Goal: Information Seeking & Learning: Check status

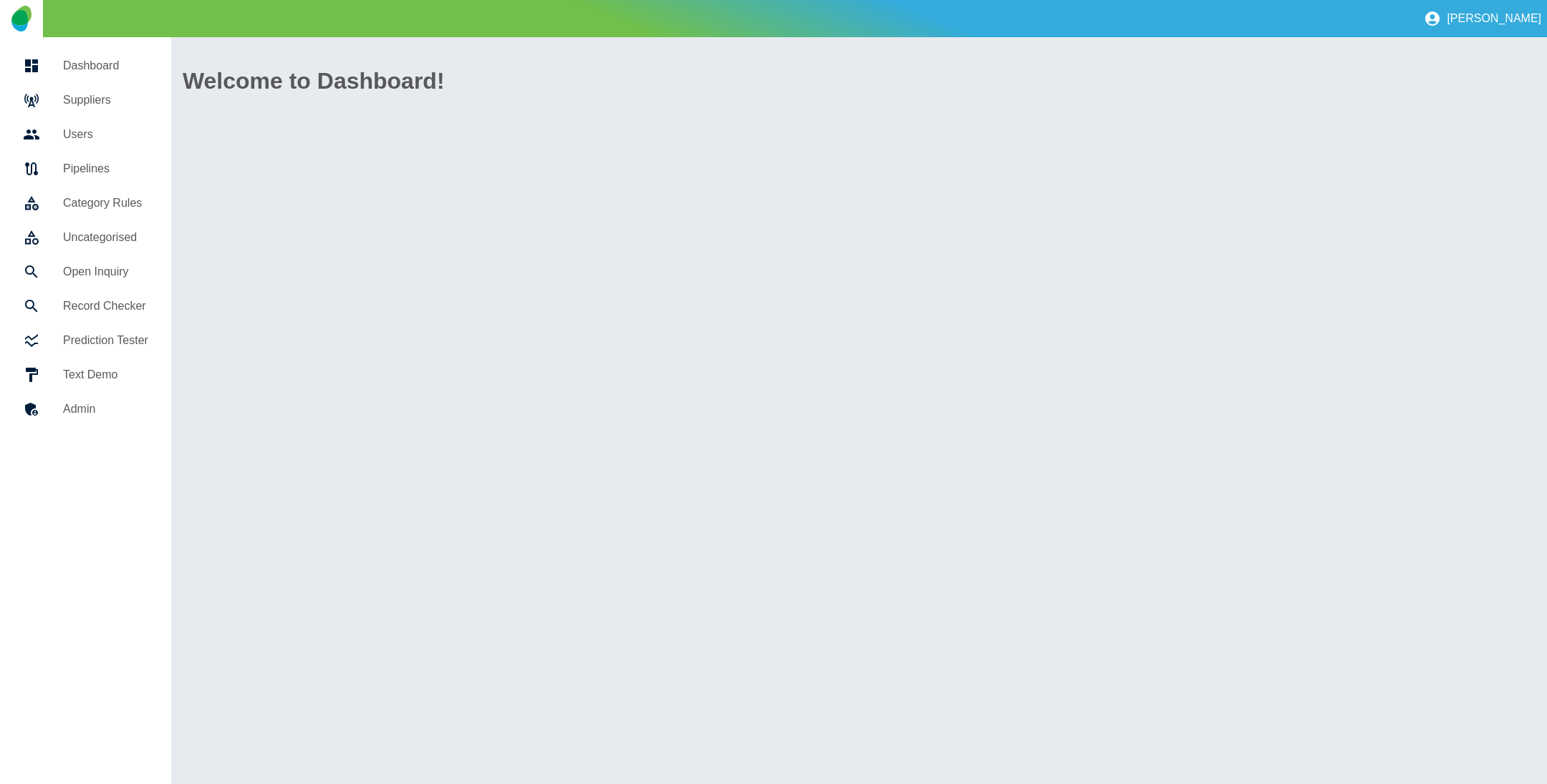
click at [101, 78] on link "Dashboard" at bounding box center [85, 66] width 149 height 34
click at [98, 93] on h5 "Suppliers" at bounding box center [105, 100] width 85 height 17
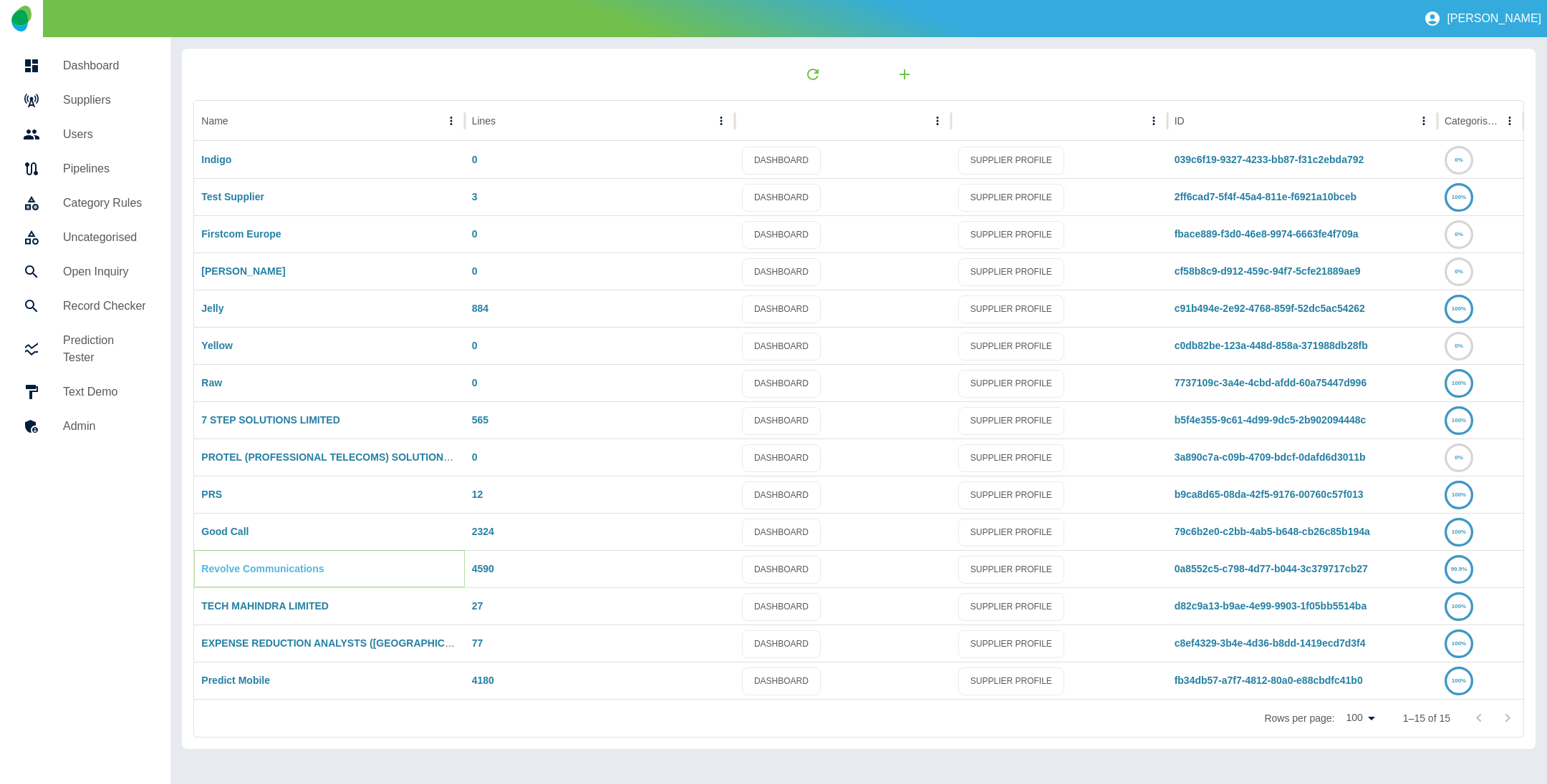
click at [263, 563] on link "Revolve Communications" at bounding box center [262, 568] width 123 height 11
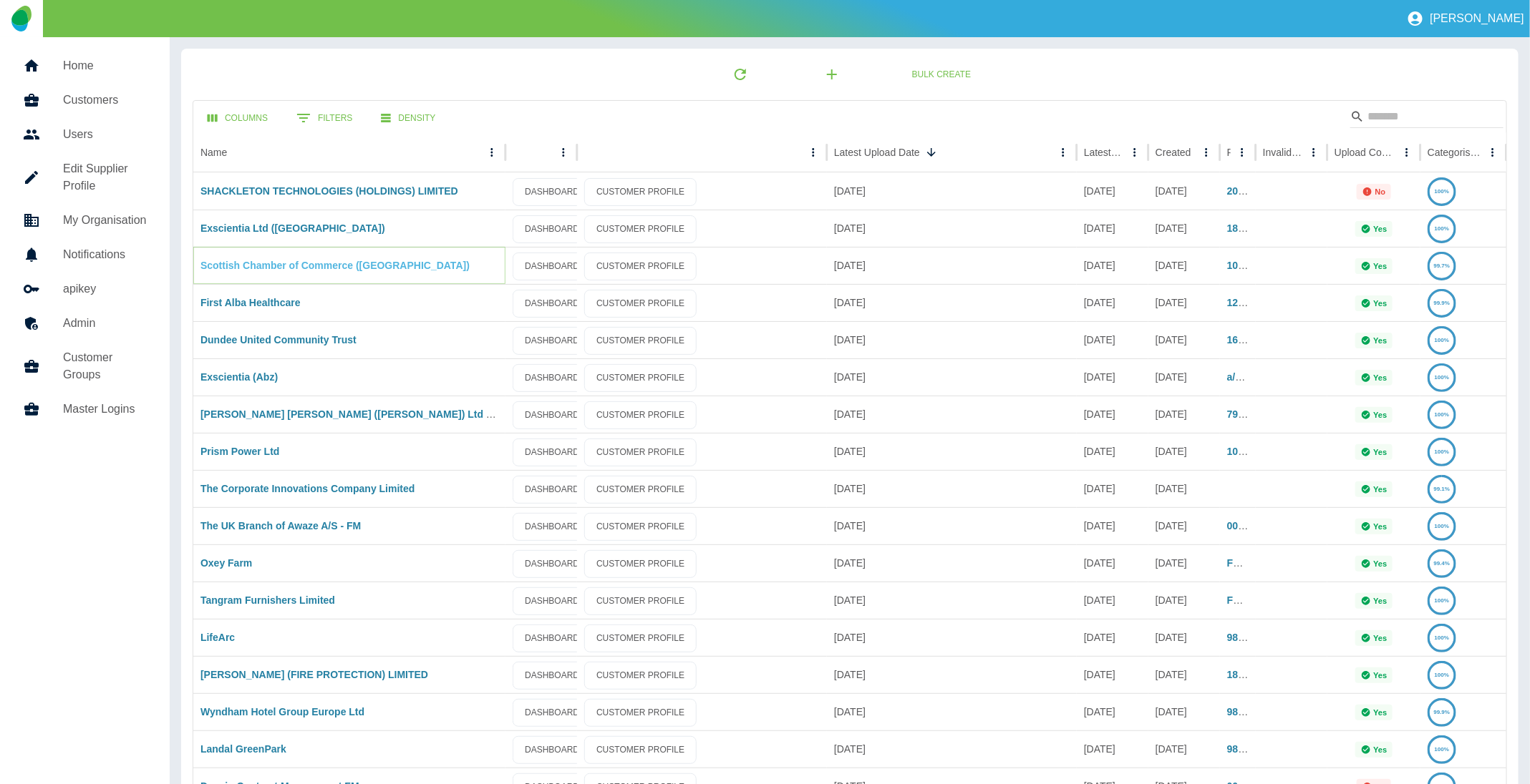
click at [238, 263] on link "Scottish Chamber of Commerce ([GEOGRAPHIC_DATA])" at bounding box center [335, 265] width 269 height 11
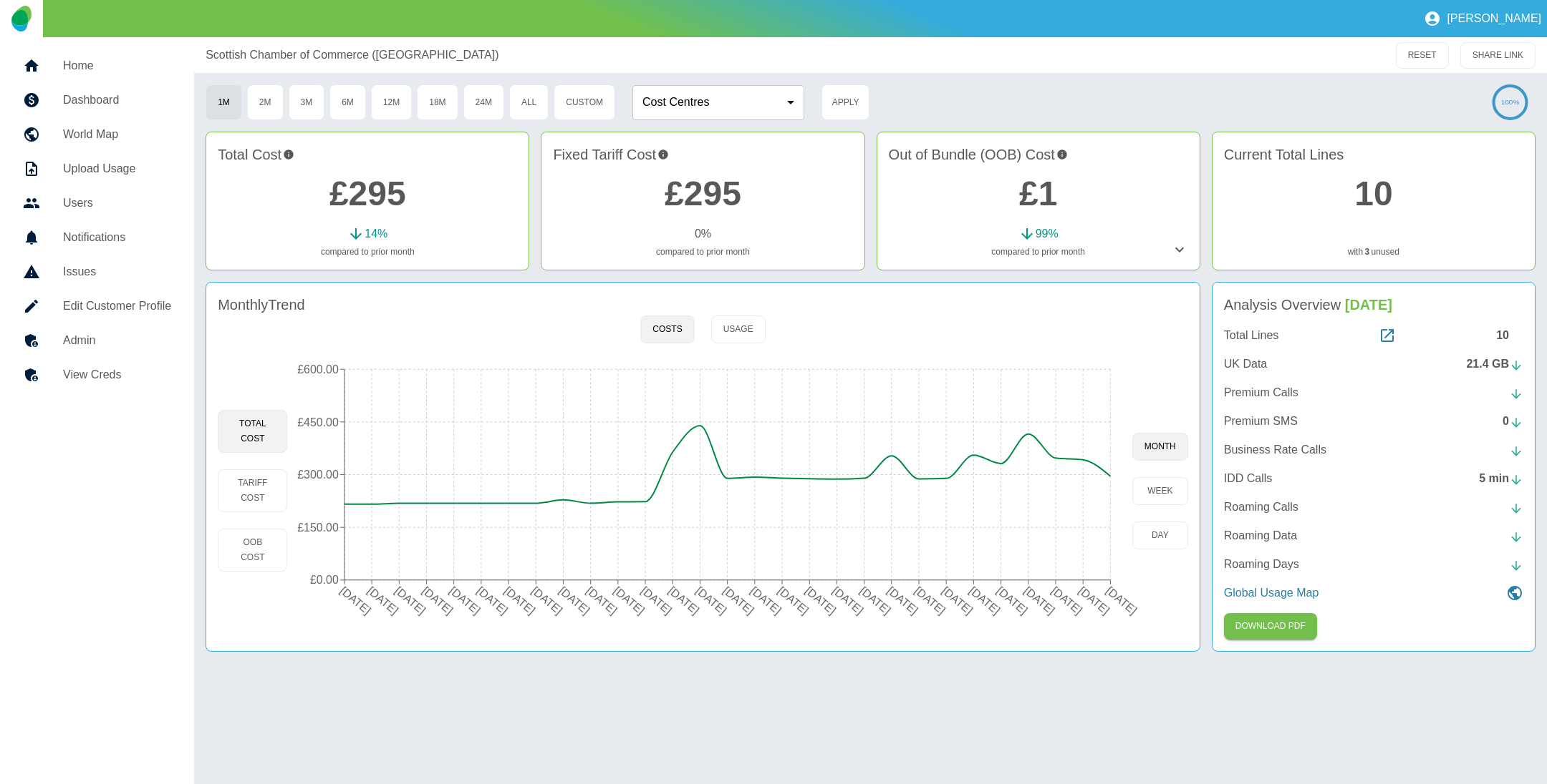
click at [1170, 244] on icon at bounding box center [1178, 249] width 17 height 17
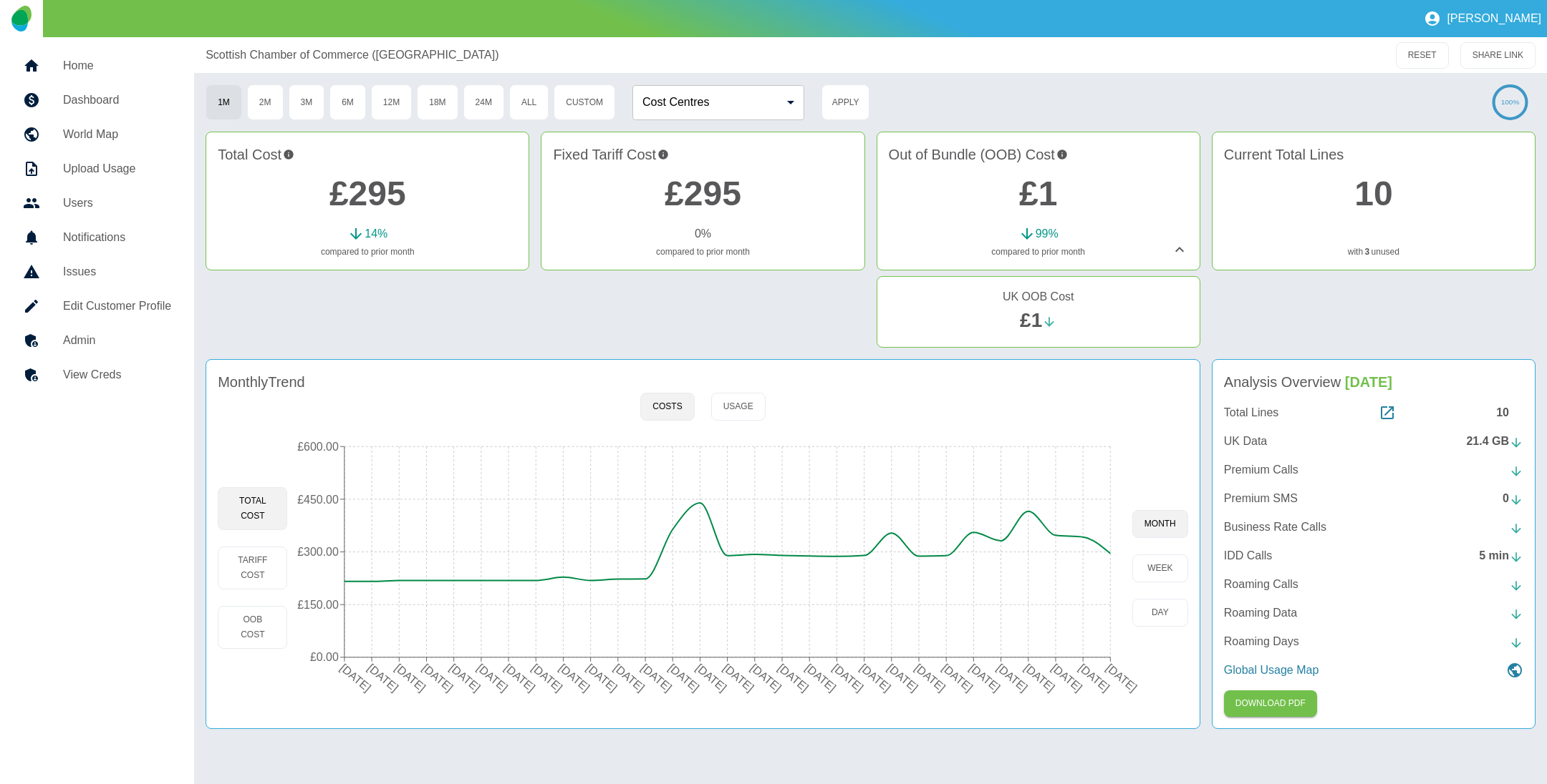
click at [1054, 300] on h5 "UK OOB Cost" at bounding box center [1038, 296] width 299 height 17
click at [1031, 321] on link "£1" at bounding box center [1031, 320] width 22 height 22
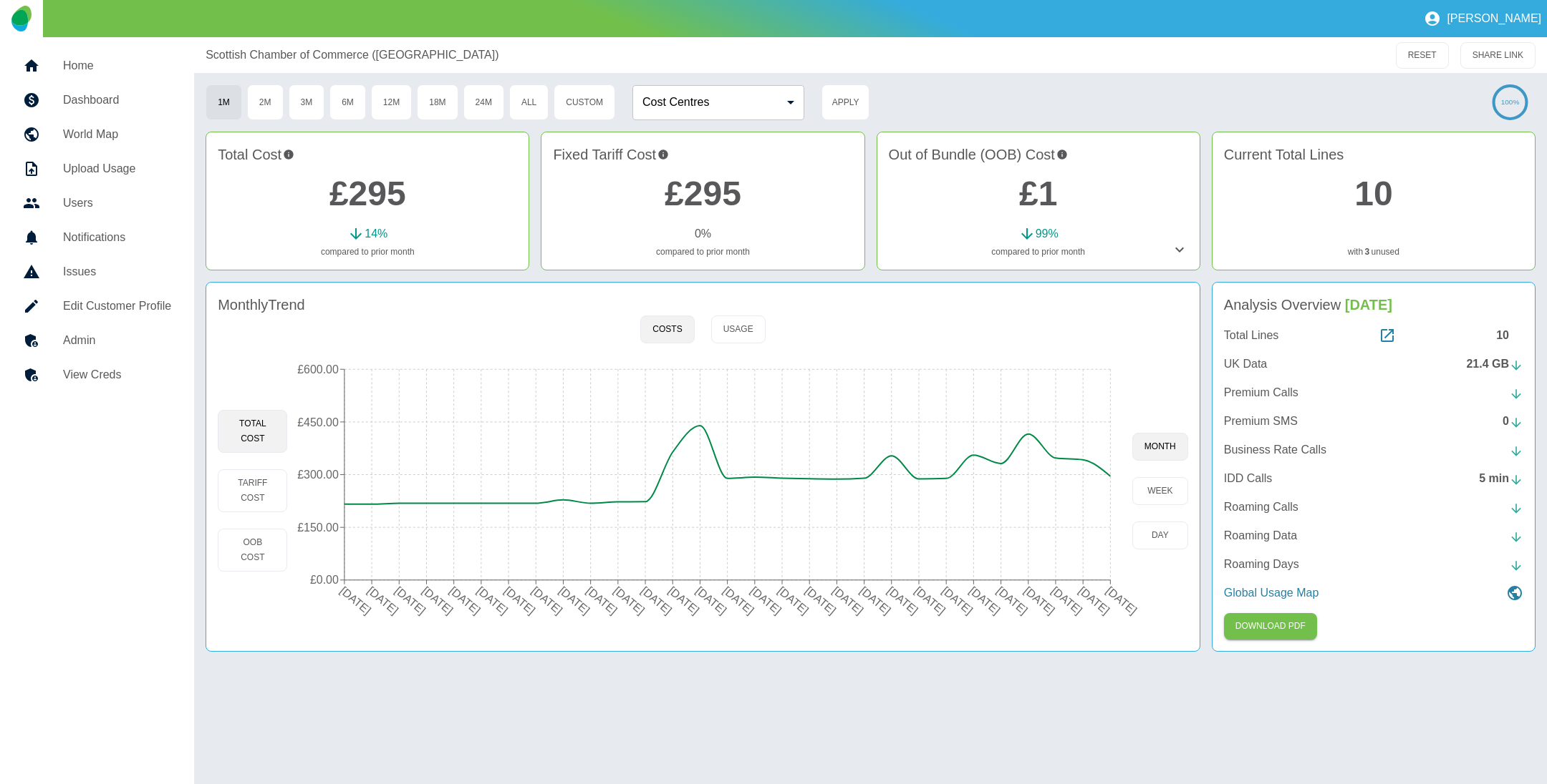
click at [1045, 83] on div "Scottish Chamber of Commerce ([GEOGRAPHIC_DATA]) RESET SHARE LINK 1M 2M 3M 6M 1…" at bounding box center [870, 410] width 1353 height 747
click at [694, 184] on link "£295" at bounding box center [703, 193] width 77 height 38
click at [1047, 190] on link "£1" at bounding box center [1038, 193] width 38 height 38
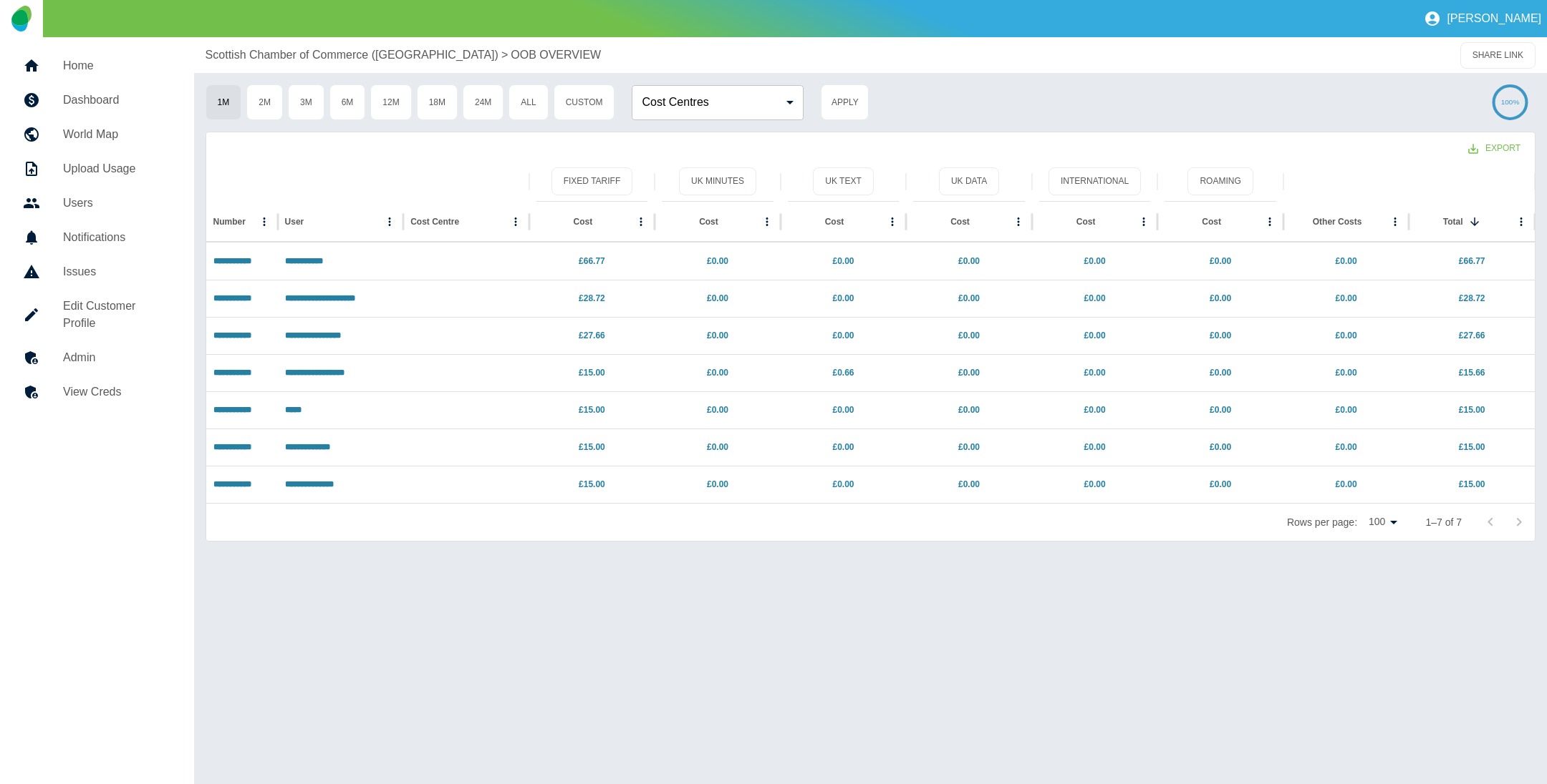
click at [286, 50] on p "Scottish Chamber of Commerce ([GEOGRAPHIC_DATA])" at bounding box center [352, 55] width 293 height 17
